Goal: Complete application form: Complete application form

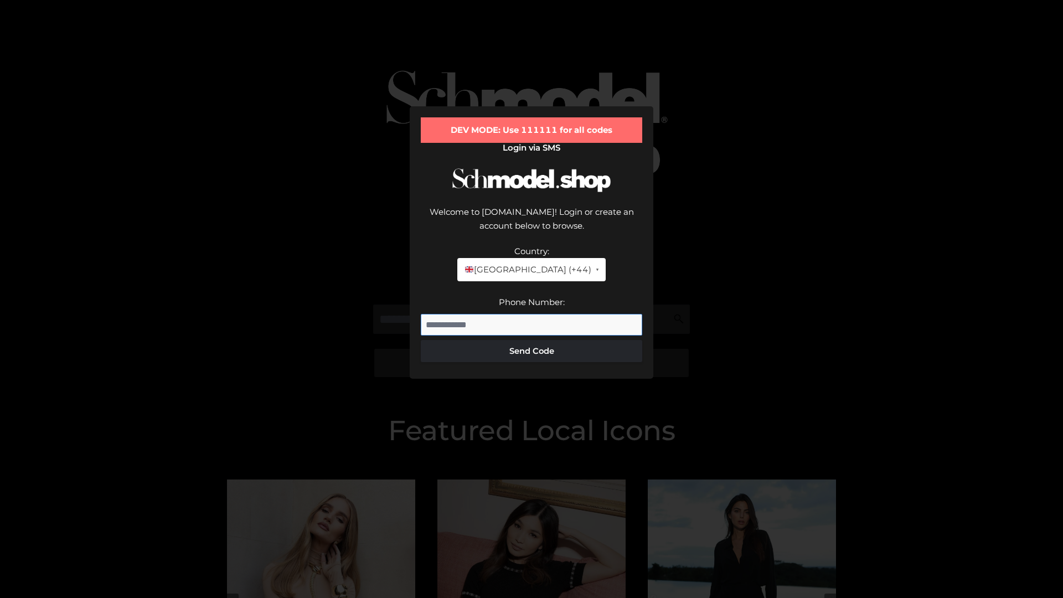
click at [532, 314] on input "Phone Number:" at bounding box center [532, 325] width 222 height 22
type input "**********"
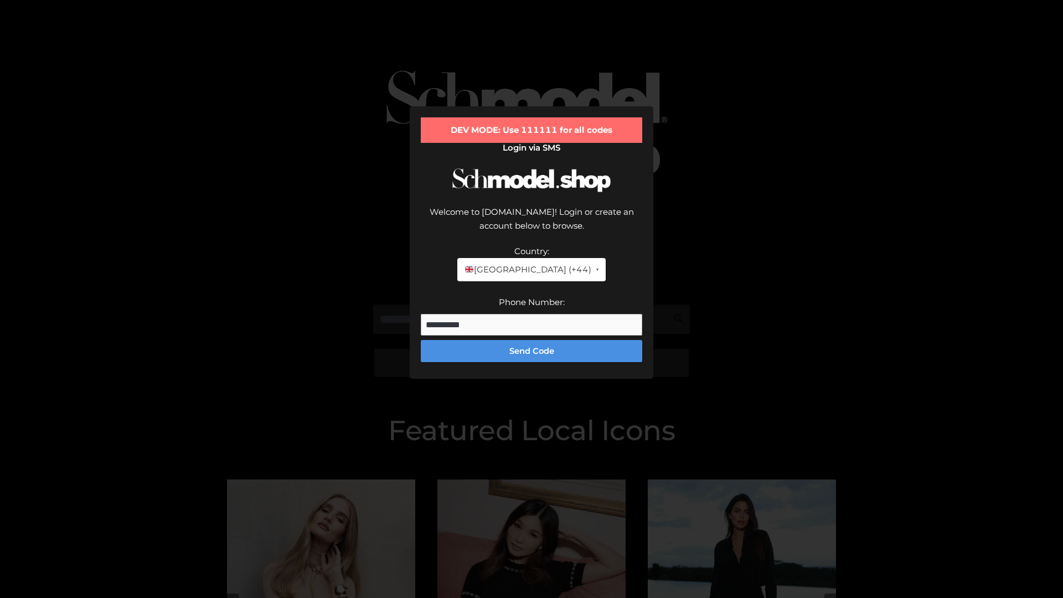
click at [532, 340] on button "Send Code" at bounding box center [532, 351] width 222 height 22
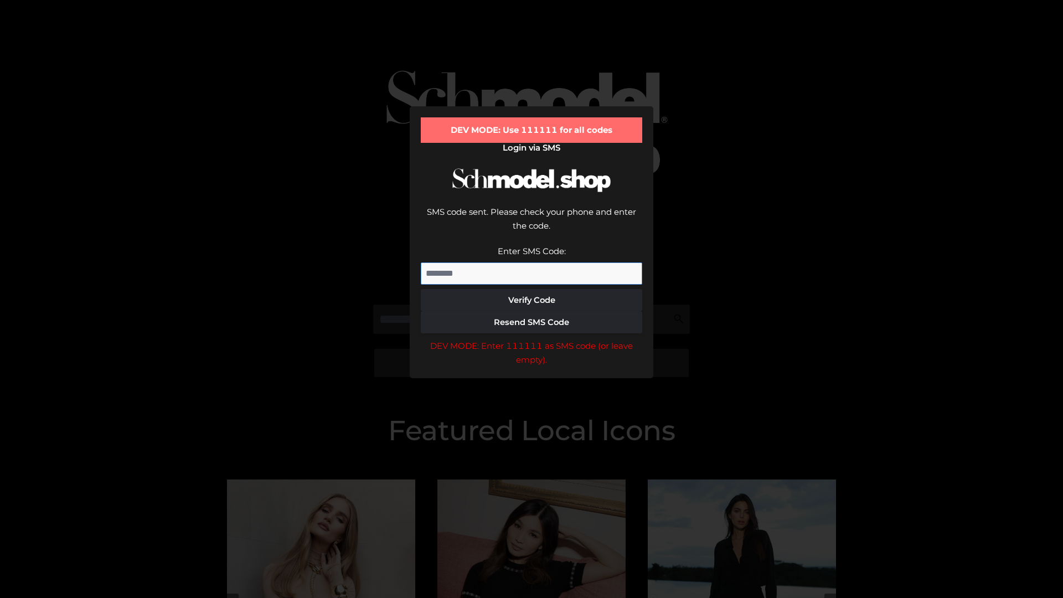
click at [532, 263] on input "Enter SMS Code:" at bounding box center [532, 274] width 222 height 22
type input "******"
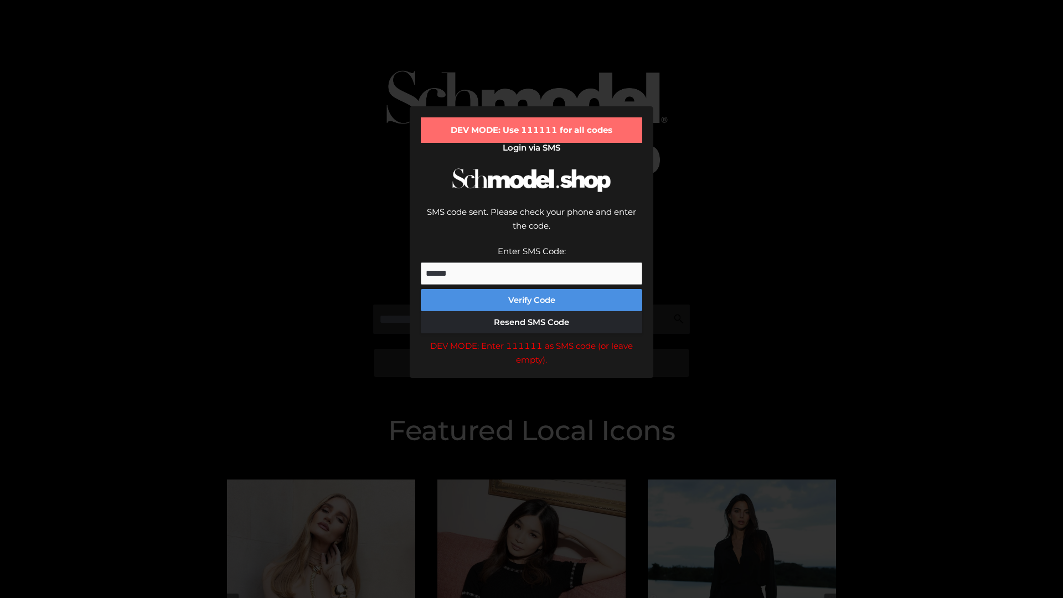
click at [532, 289] on button "Verify Code" at bounding box center [532, 300] width 222 height 22
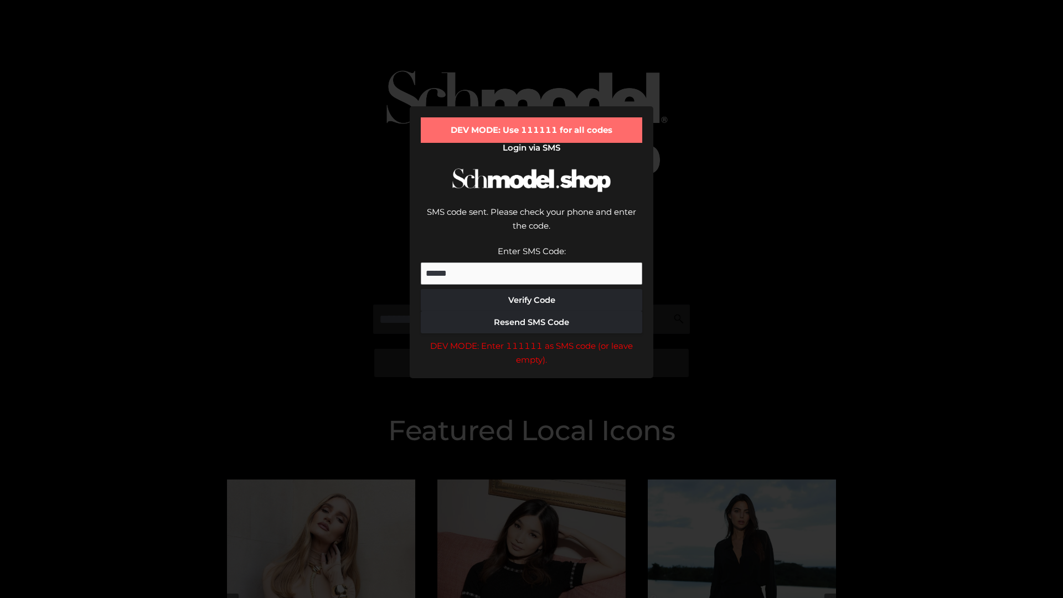
click at [532, 339] on div "DEV MODE: Enter 111111 as SMS code (or leave empty)." at bounding box center [532, 353] width 222 height 28
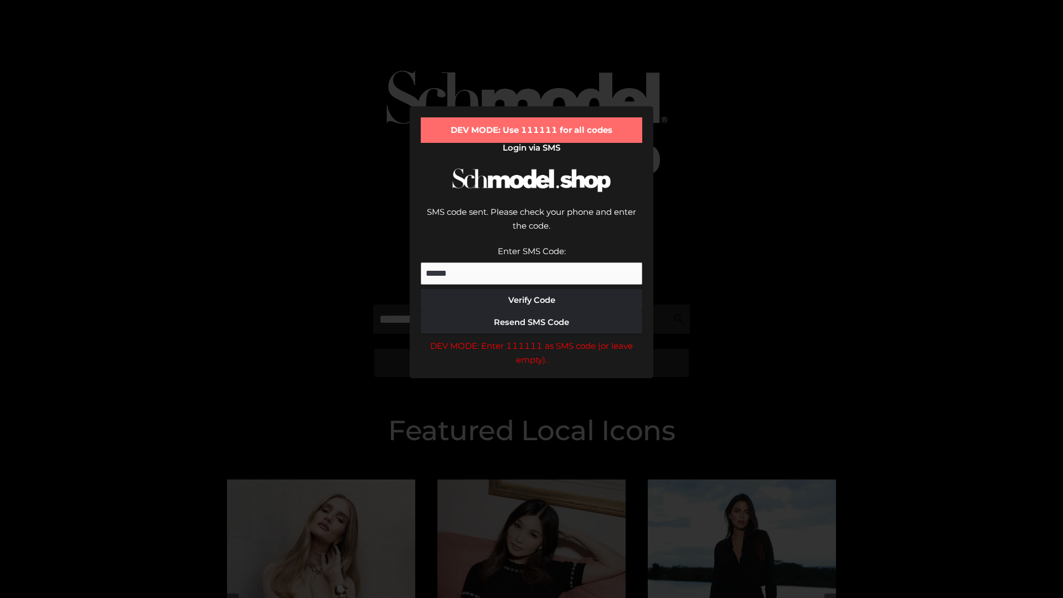
click at [532, 339] on div "DEV MODE: Enter 111111 as SMS code (or leave empty)." at bounding box center [532, 353] width 222 height 28
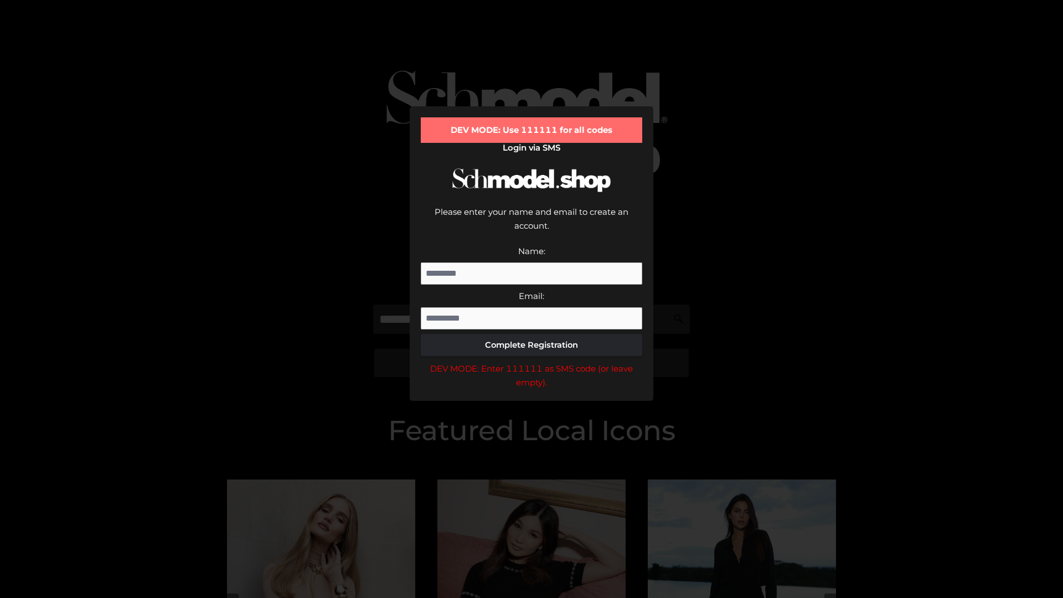
click at [532, 362] on div "DEV MODE: Enter 111111 as SMS code (or leave empty)." at bounding box center [532, 376] width 222 height 28
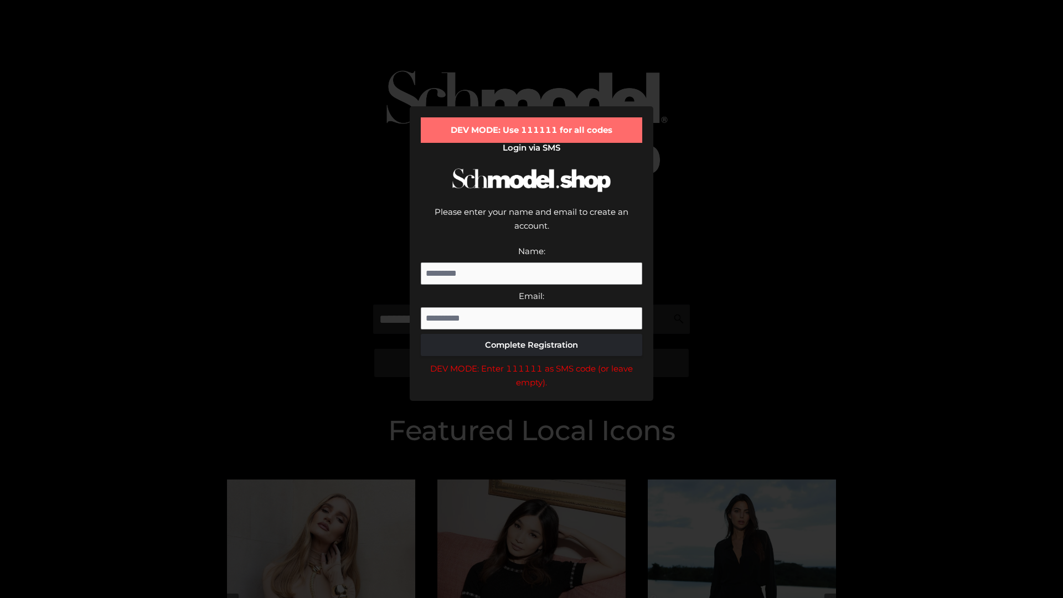
click at [532, 362] on div "DEV MODE: Enter 111111 as SMS code (or leave empty)." at bounding box center [532, 376] width 222 height 28
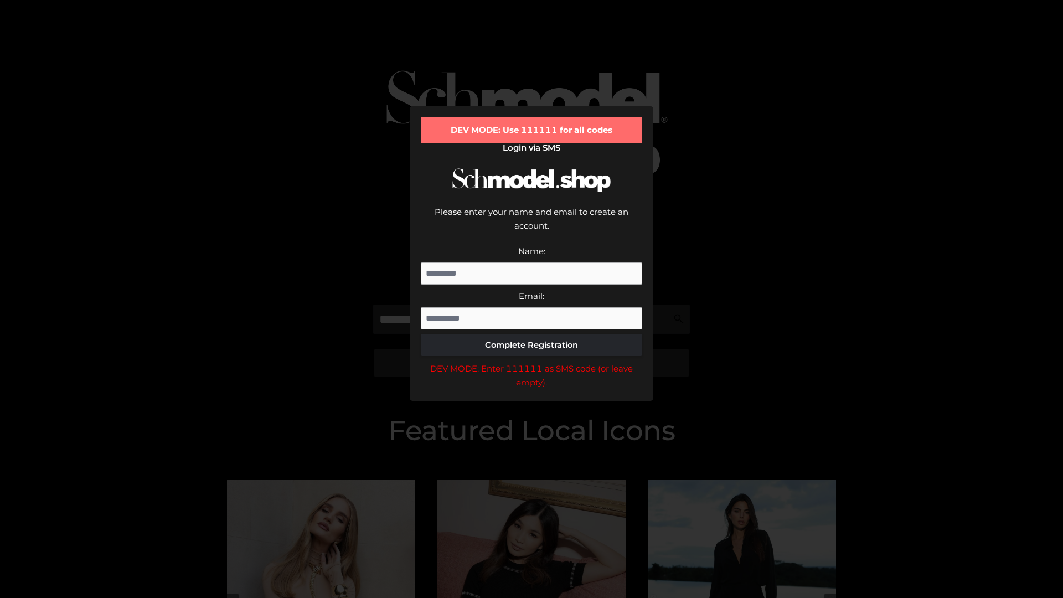
click at [532, 362] on div "DEV MODE: Enter 111111 as SMS code (or leave empty)." at bounding box center [532, 376] width 222 height 28
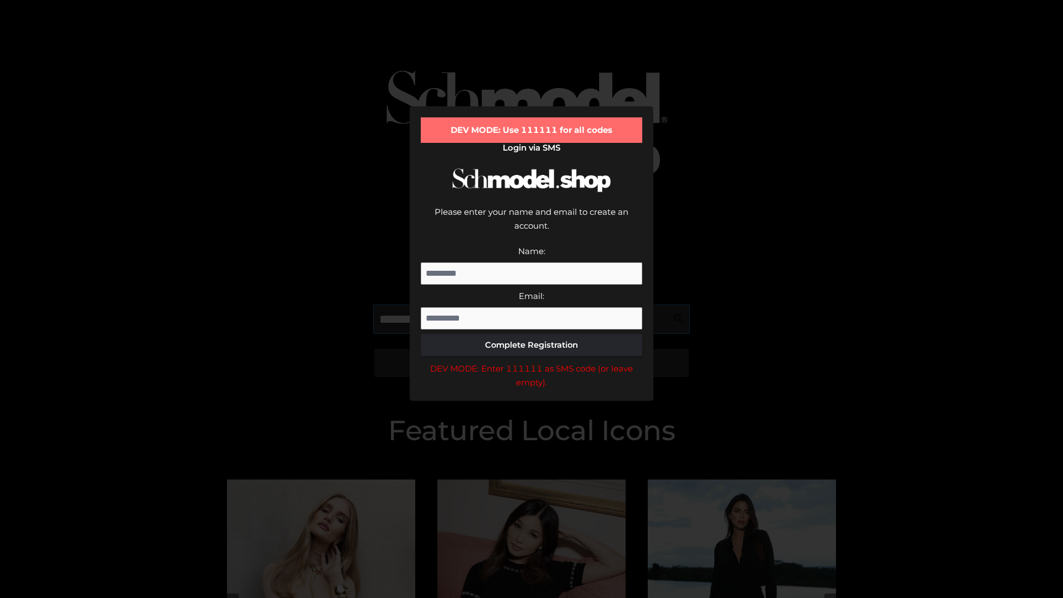
scroll to position [0, 17]
click at [532, 362] on div "DEV MODE: Enter 111111 as SMS code (or leave empty)." at bounding box center [532, 376] width 222 height 28
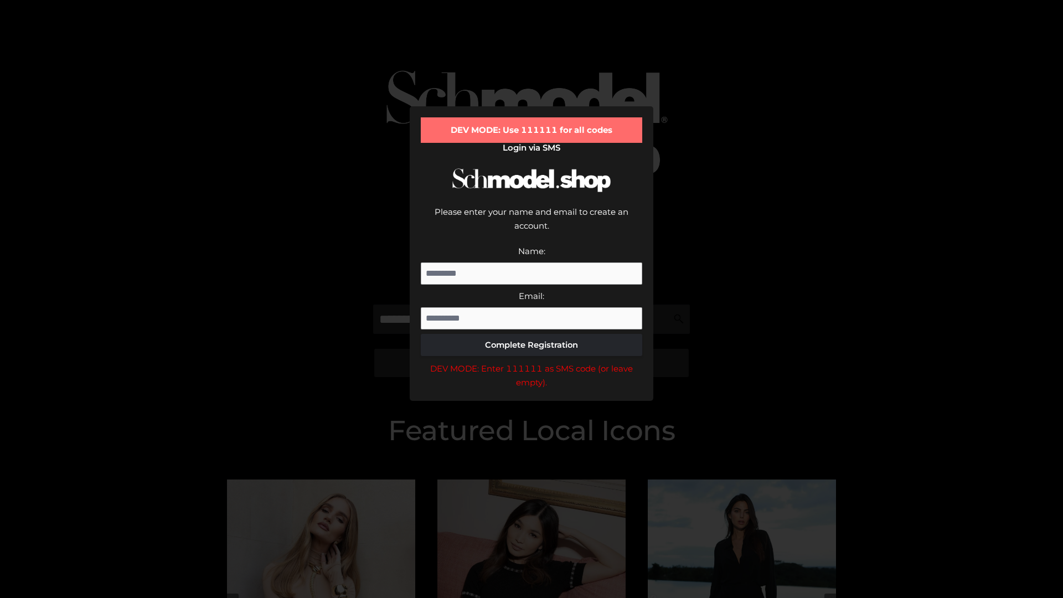
click at [532, 362] on div "DEV MODE: Enter 111111 as SMS code (or leave empty)." at bounding box center [532, 376] width 222 height 28
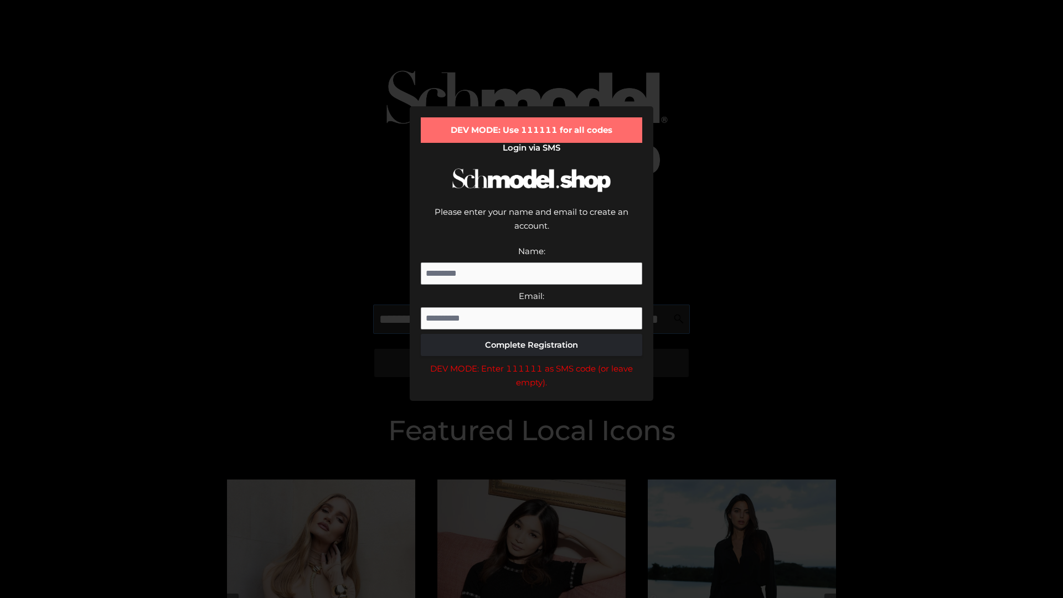
scroll to position [0, 81]
click at [532, 362] on div "DEV MODE: Enter 111111 as SMS code (or leave empty)." at bounding box center [532, 376] width 222 height 28
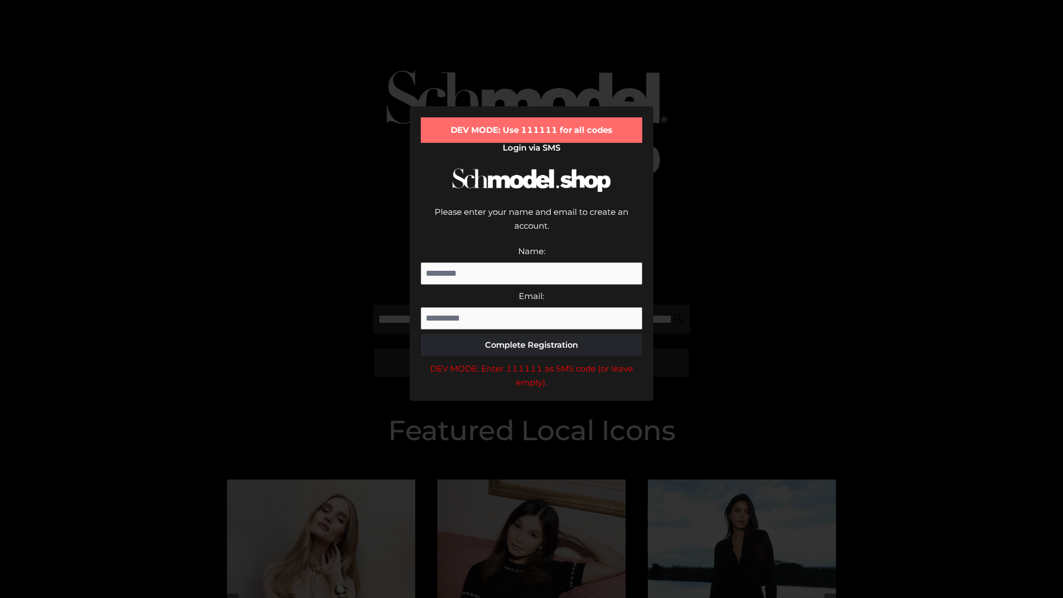
click at [532, 362] on div "DEV MODE: Enter 111111 as SMS code (or leave empty)." at bounding box center [532, 376] width 222 height 28
type input "**********"
